Goal: Task Accomplishment & Management: Manage account settings

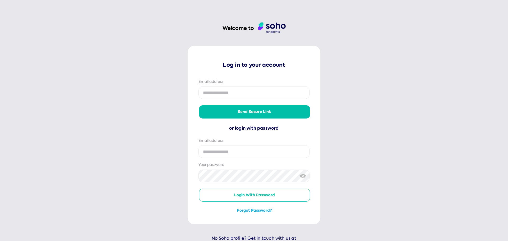
click at [214, 149] on input "email" at bounding box center [253, 151] width 111 height 13
type input "**********"
click at [214, 197] on button "Login with password" at bounding box center [254, 195] width 111 height 13
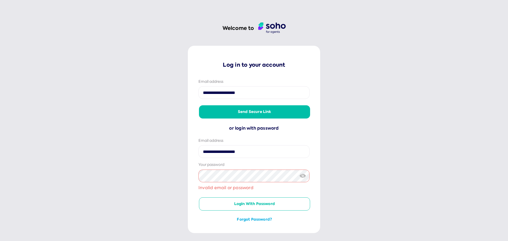
click at [257, 220] on button "Forgot password?" at bounding box center [254, 219] width 111 height 5
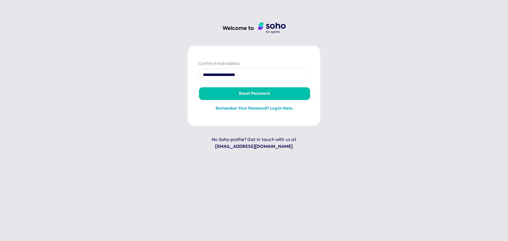
click at [256, 94] on button "Reset password" at bounding box center [254, 93] width 111 height 13
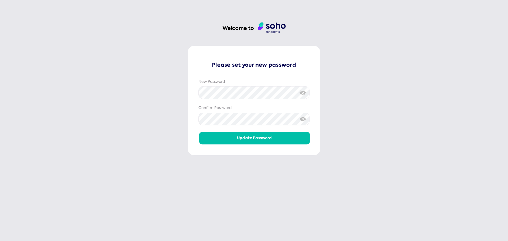
click at [218, 139] on button "Update password" at bounding box center [254, 138] width 111 height 13
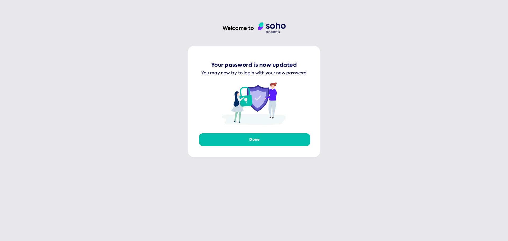
click at [257, 141] on button "Done" at bounding box center [254, 139] width 111 height 13
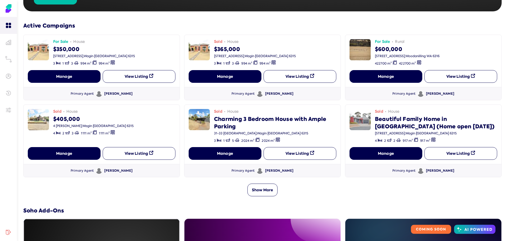
scroll to position [132, 0]
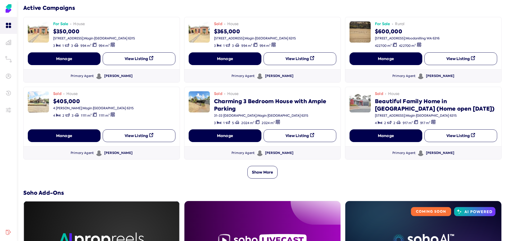
click at [259, 175] on button "Show More" at bounding box center [262, 172] width 30 height 13
